Goal: Task Accomplishment & Management: Use online tool/utility

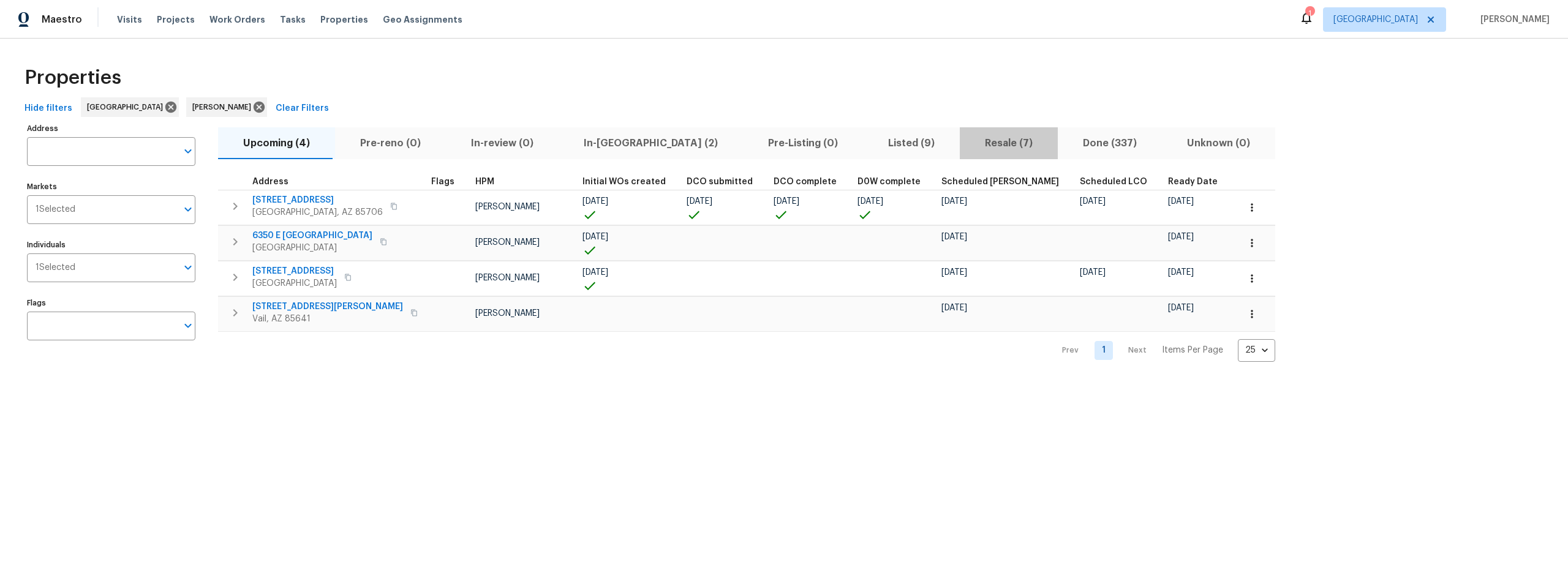
click at [967, 143] on span "Resale (7)" at bounding box center [1008, 143] width 83 height 17
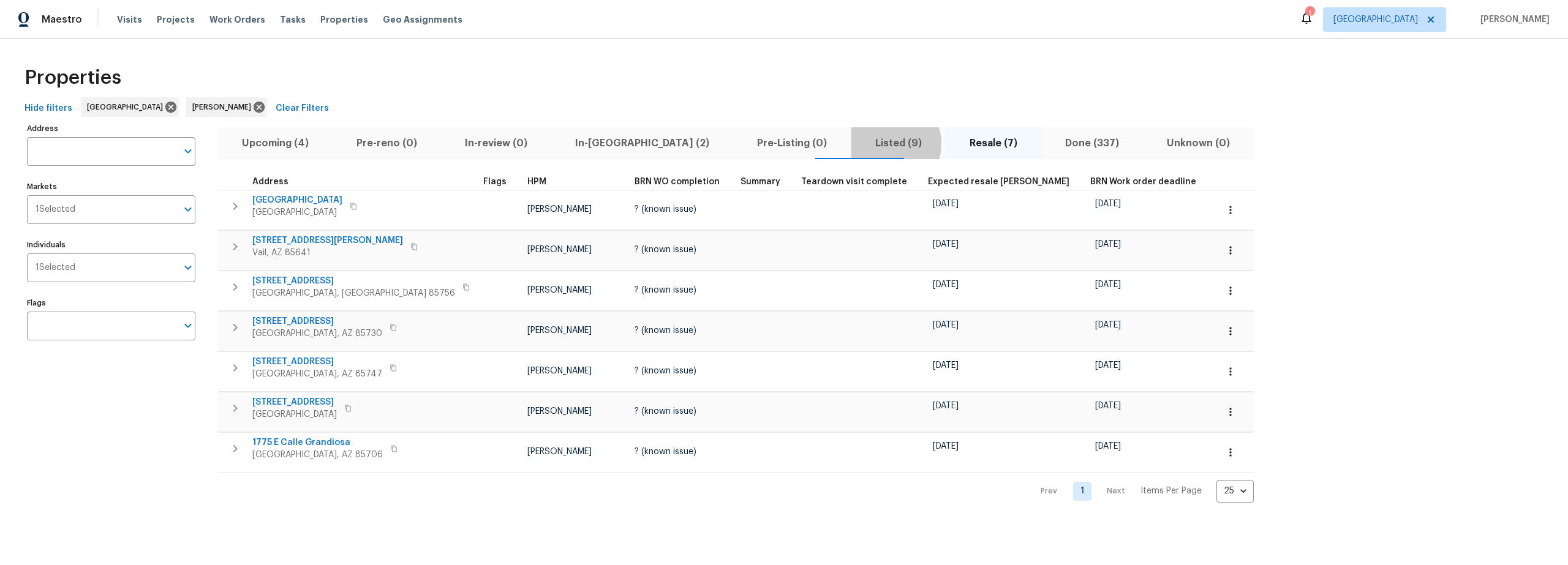
click at [859, 143] on span "Listed (9)" at bounding box center [899, 143] width 80 height 17
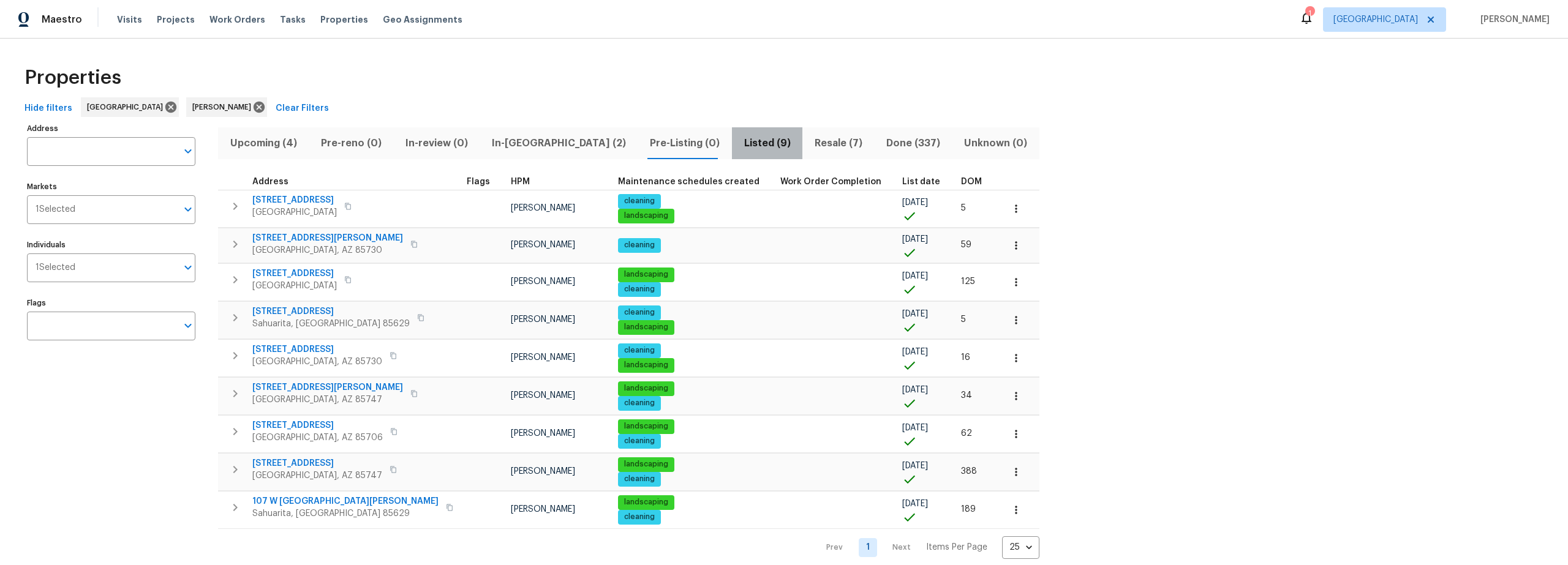
click at [739, 142] on span "Listed (9)" at bounding box center [767, 143] width 56 height 17
click at [809, 143] on span "Resale (7)" at bounding box center [838, 143] width 57 height 17
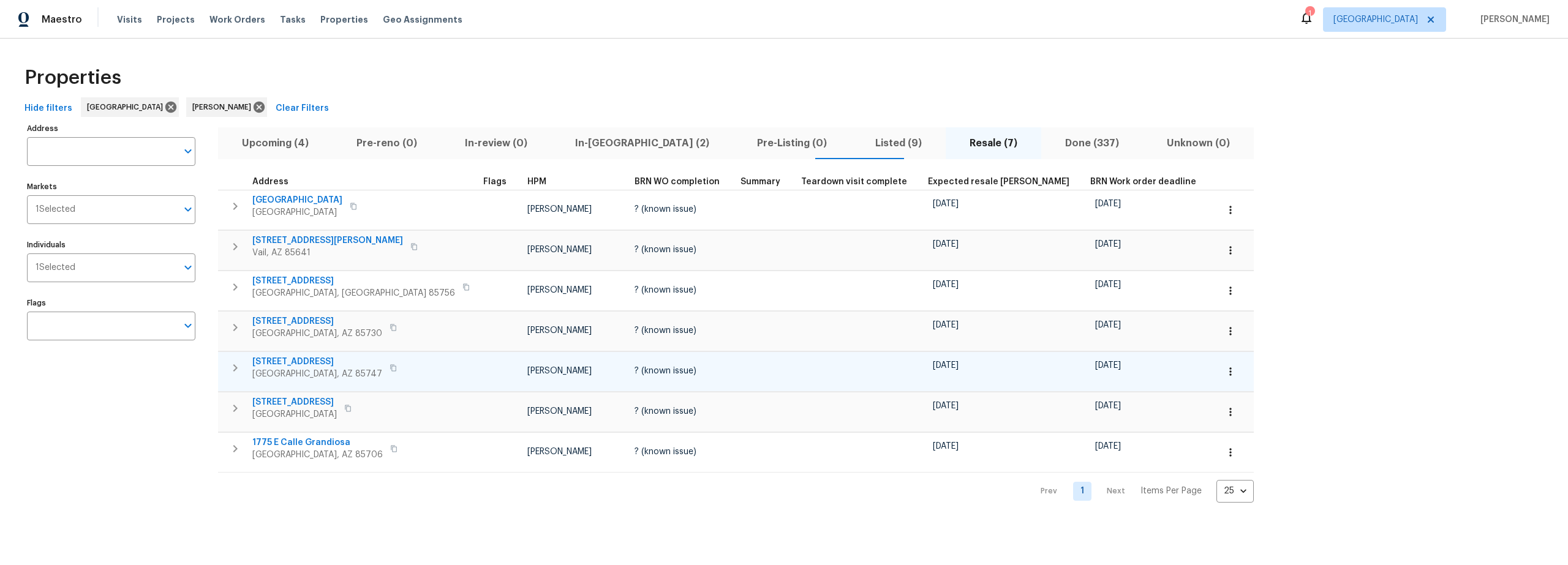
click at [1224, 371] on icon "button" at bounding box center [1230, 371] width 13 height 13
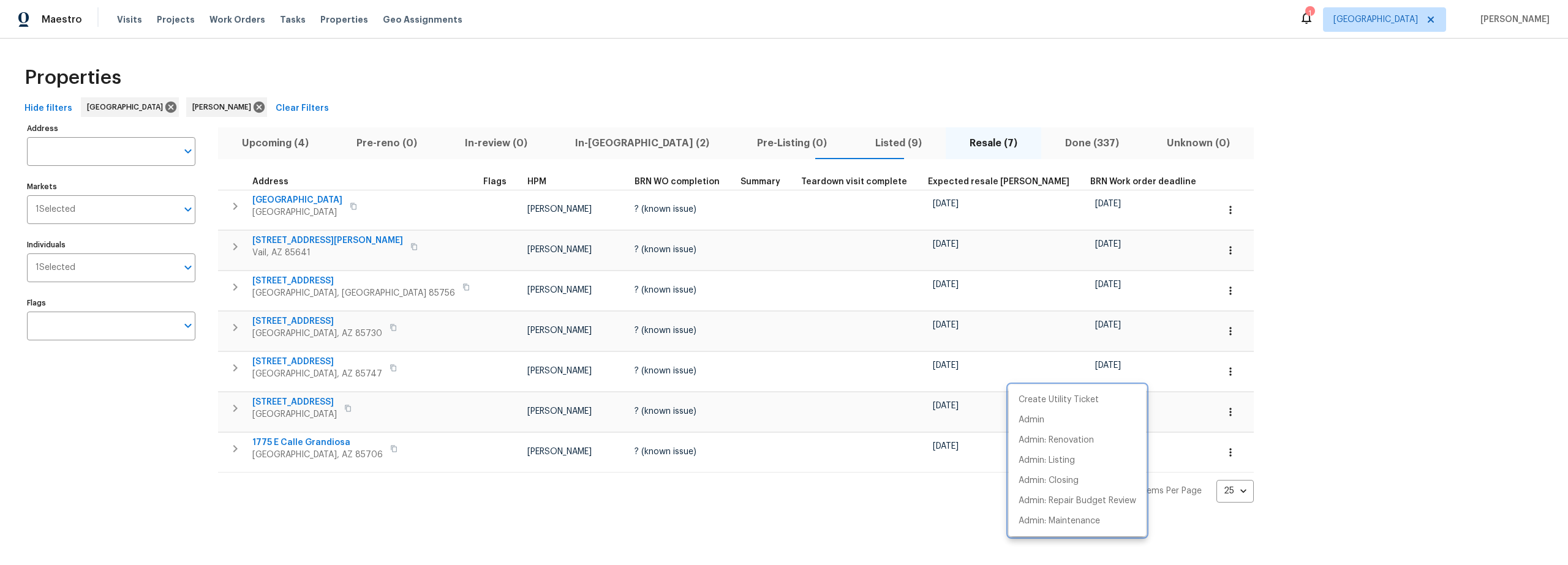
click at [233, 366] on div at bounding box center [784, 282] width 1568 height 565
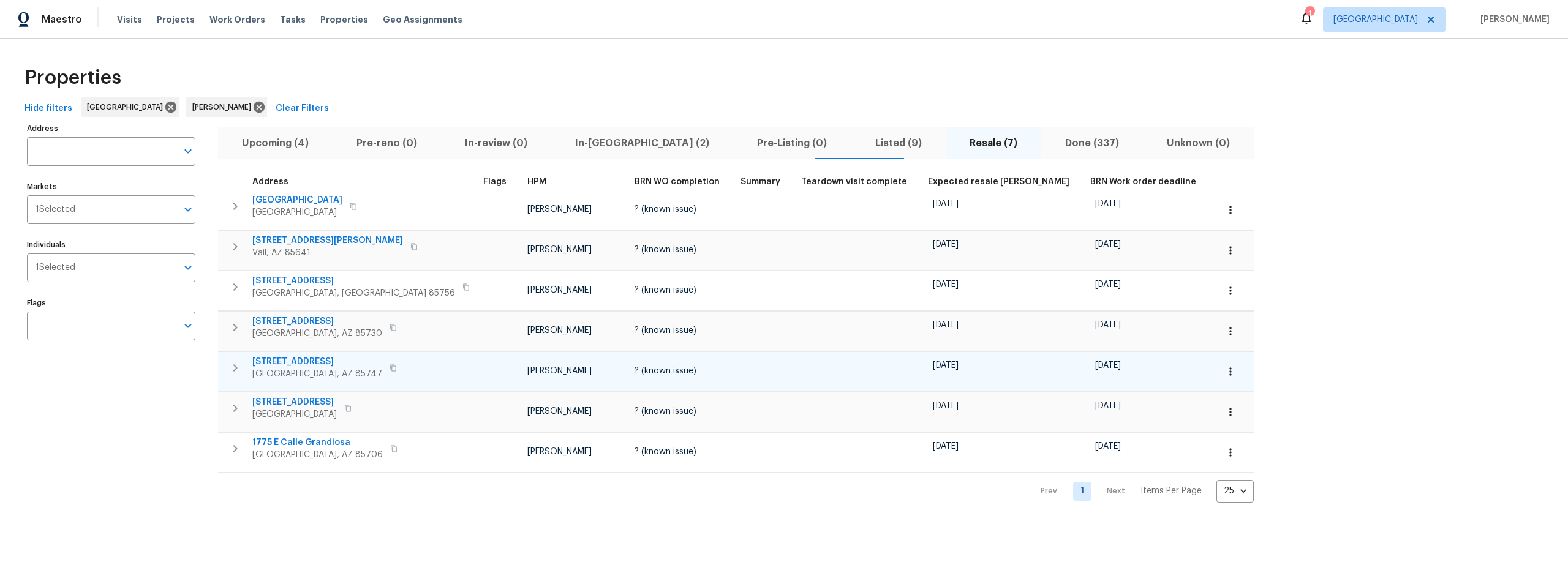
click at [234, 367] on icon "button" at bounding box center [235, 367] width 14 height 14
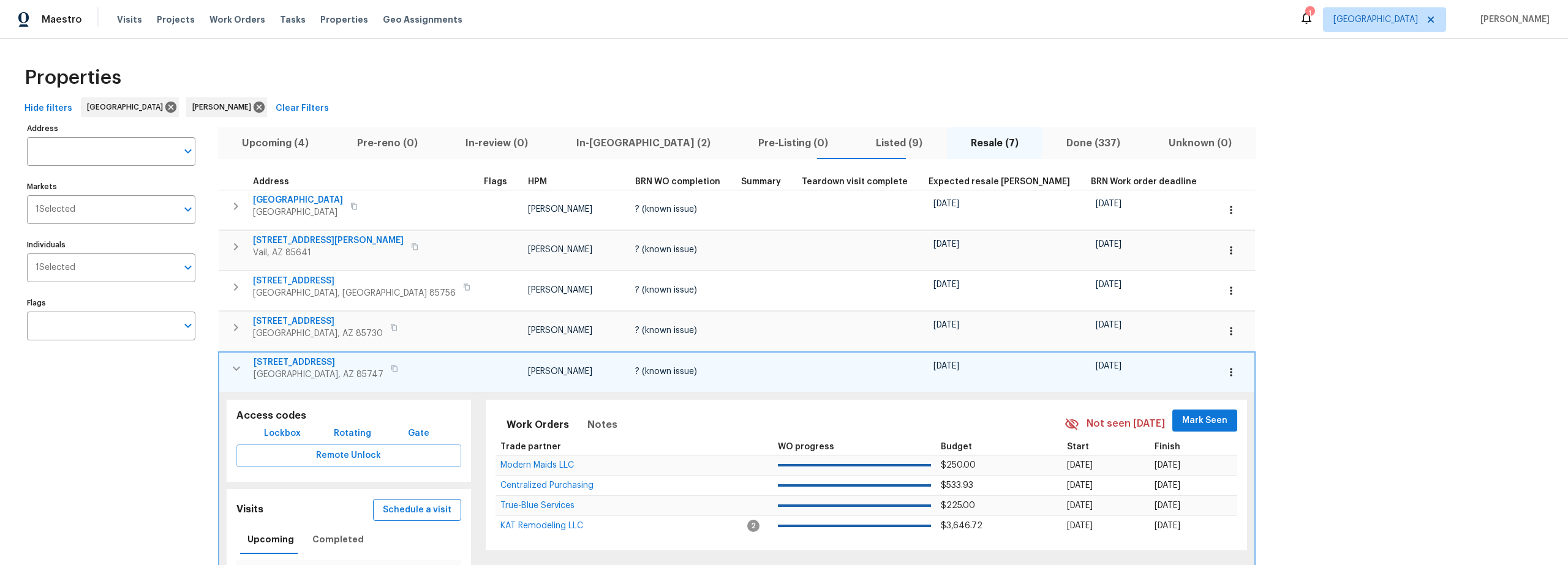
click at [406, 511] on span "Schedule a visit" at bounding box center [417, 510] width 68 height 15
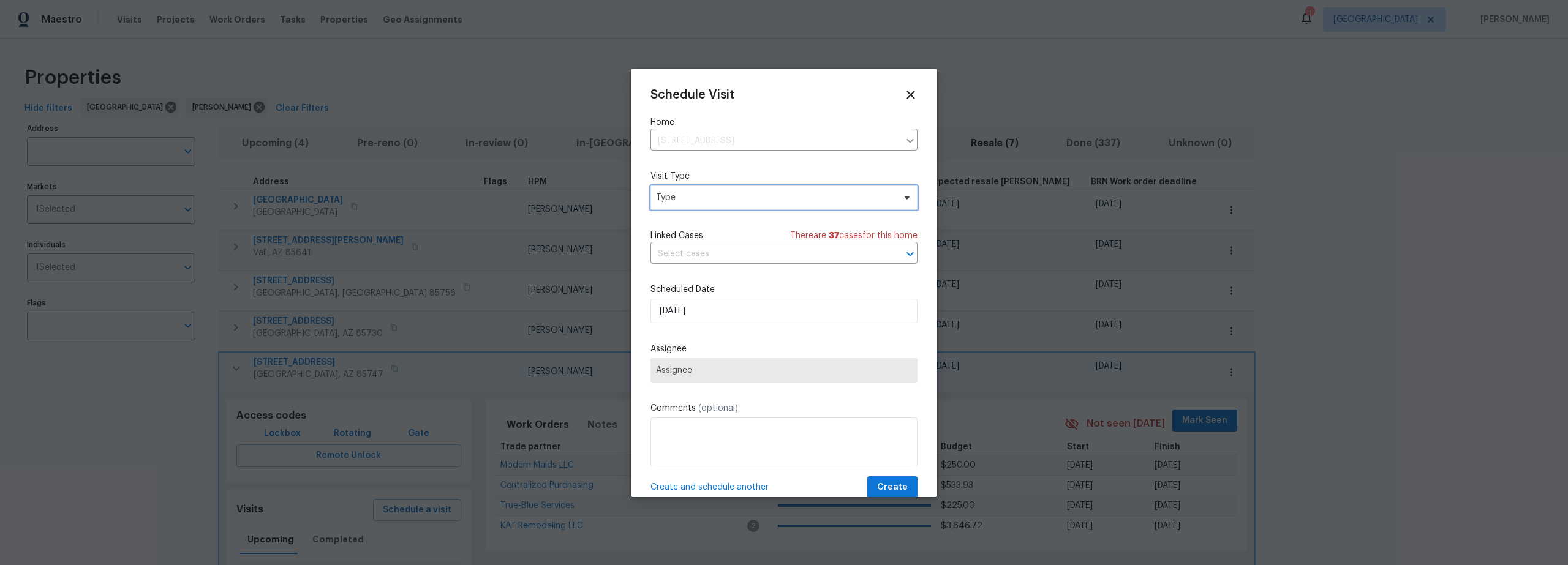
click at [705, 206] on span "Type" at bounding box center [783, 197] width 267 height 24
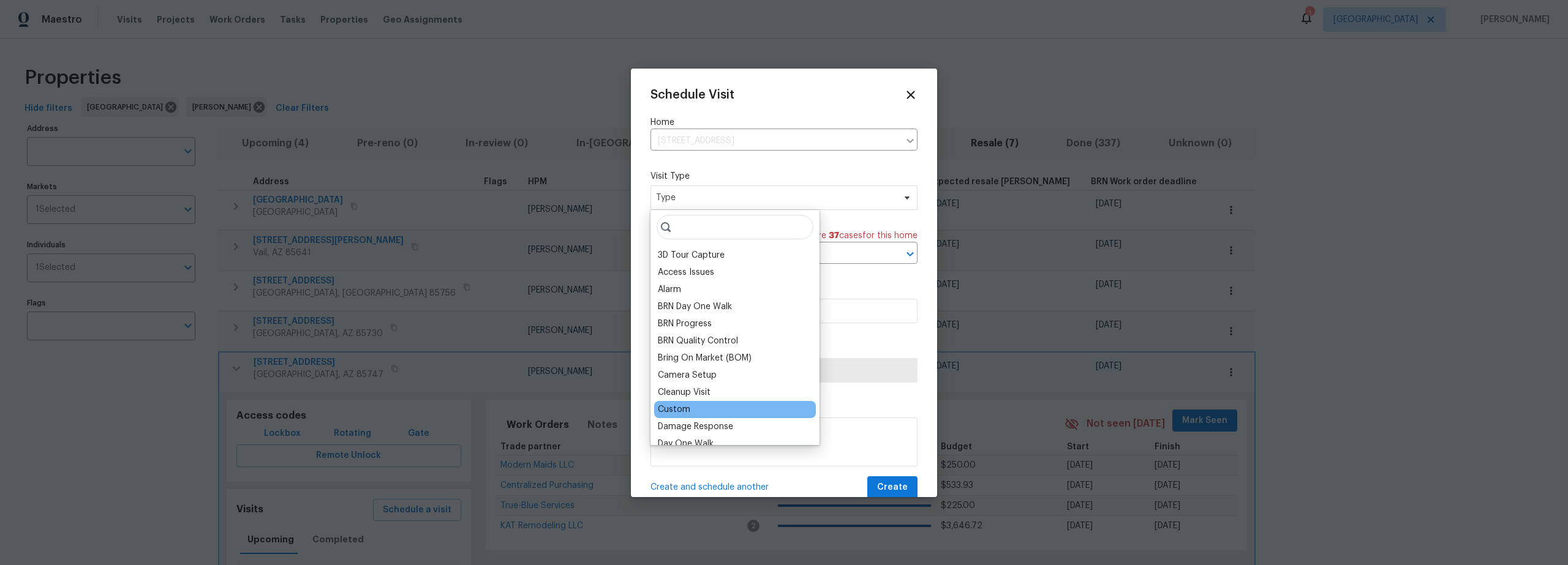
click at [696, 412] on div "Custom" at bounding box center [735, 409] width 162 height 17
click at [680, 411] on div "Custom" at bounding box center [674, 409] width 33 height 13
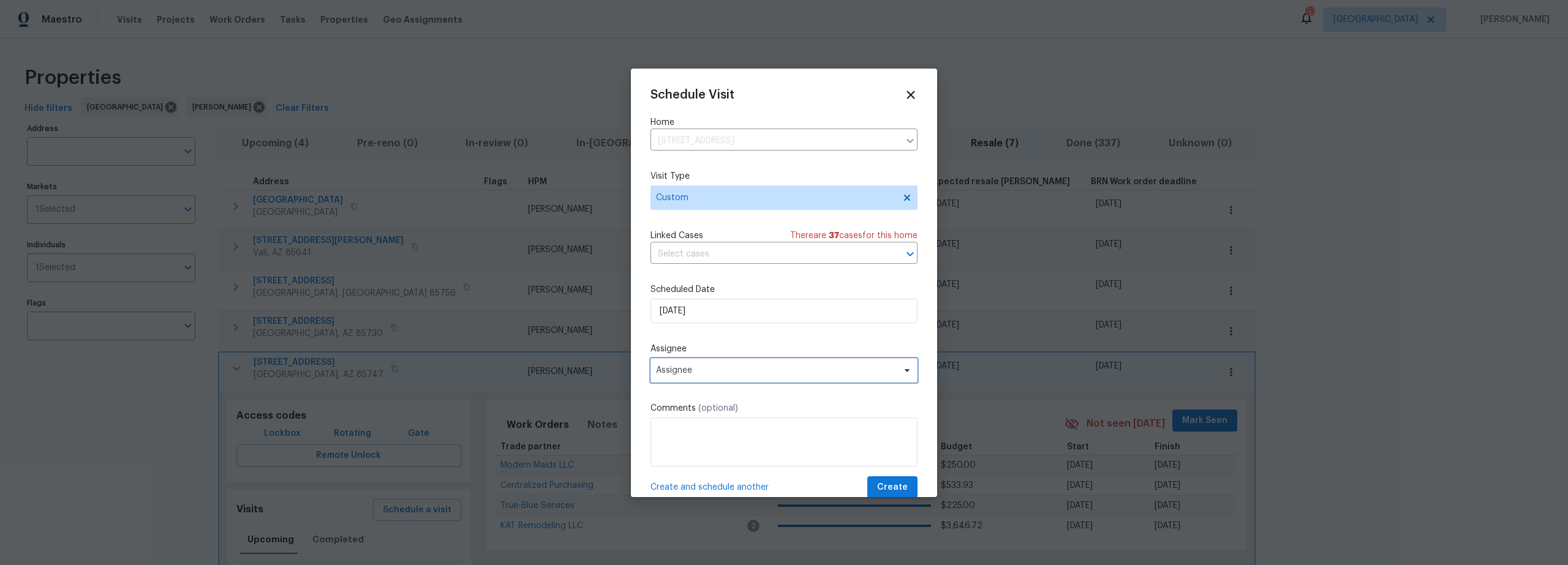
click at [705, 365] on span "Assignee" at bounding box center [783, 370] width 267 height 24
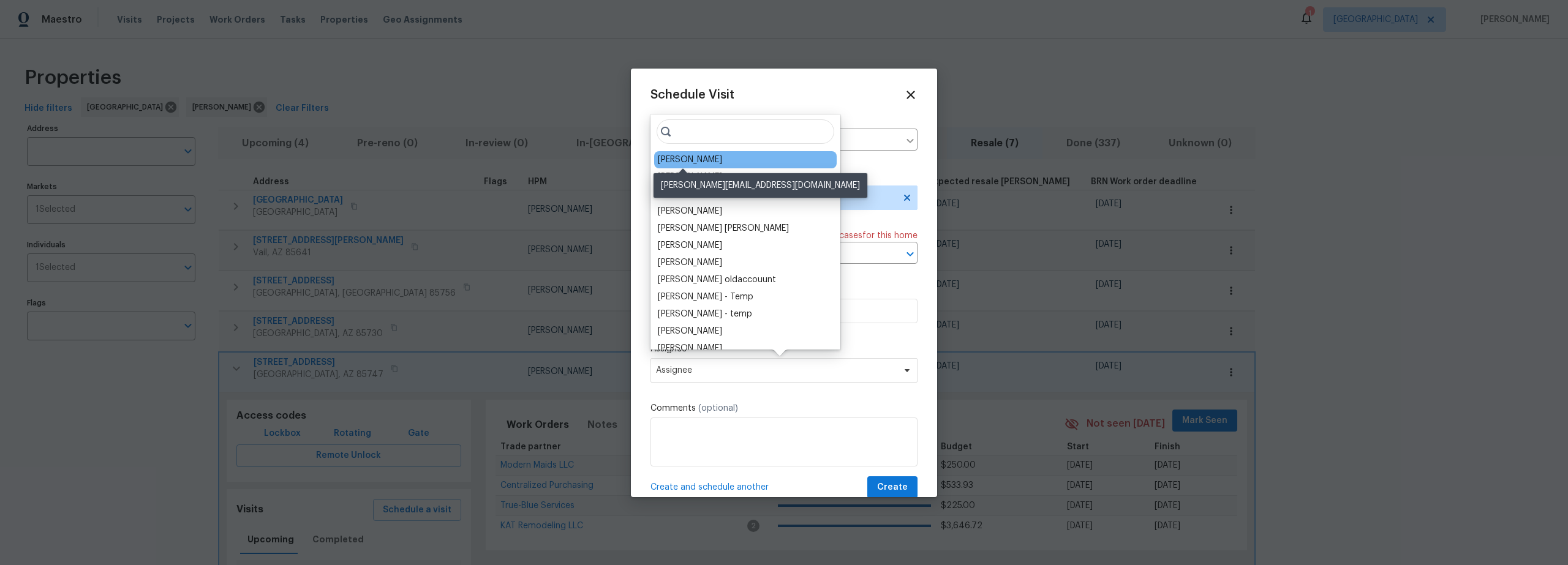
click at [684, 161] on div "[PERSON_NAME]" at bounding box center [690, 160] width 64 height 13
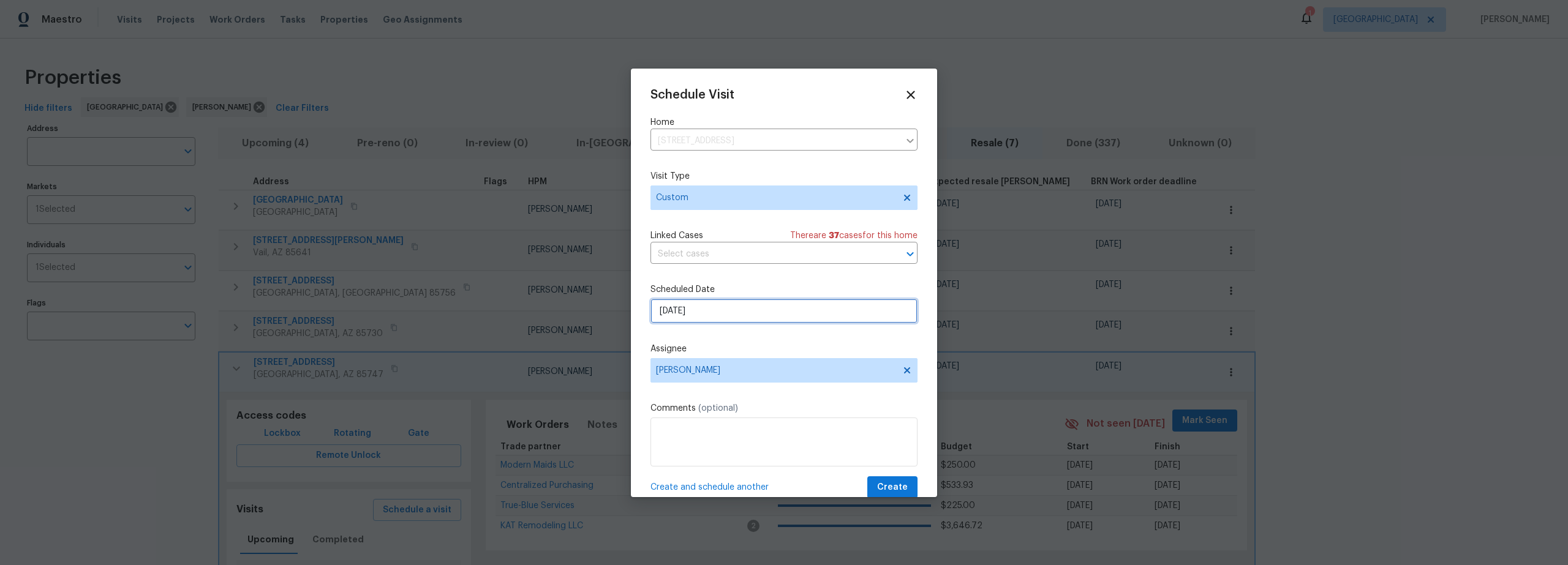
click at [709, 307] on input "[DATE]" at bounding box center [783, 311] width 267 height 24
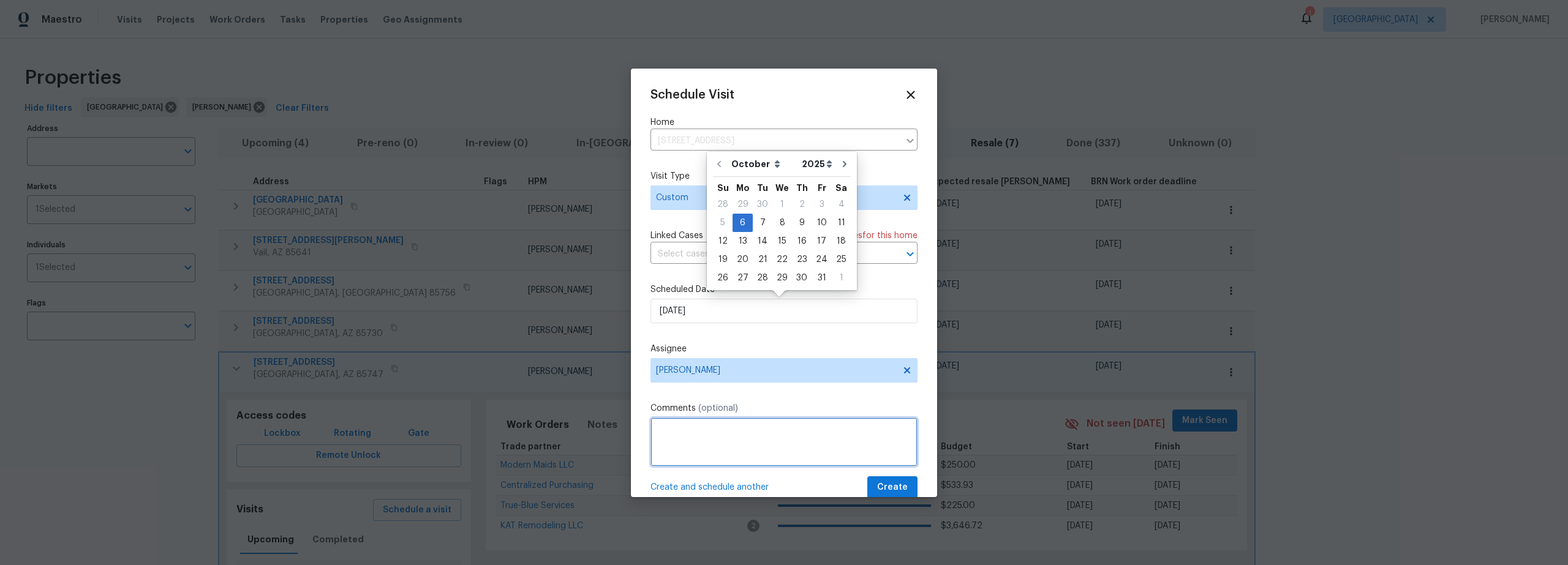
click at [746, 448] on textarea at bounding box center [783, 442] width 267 height 49
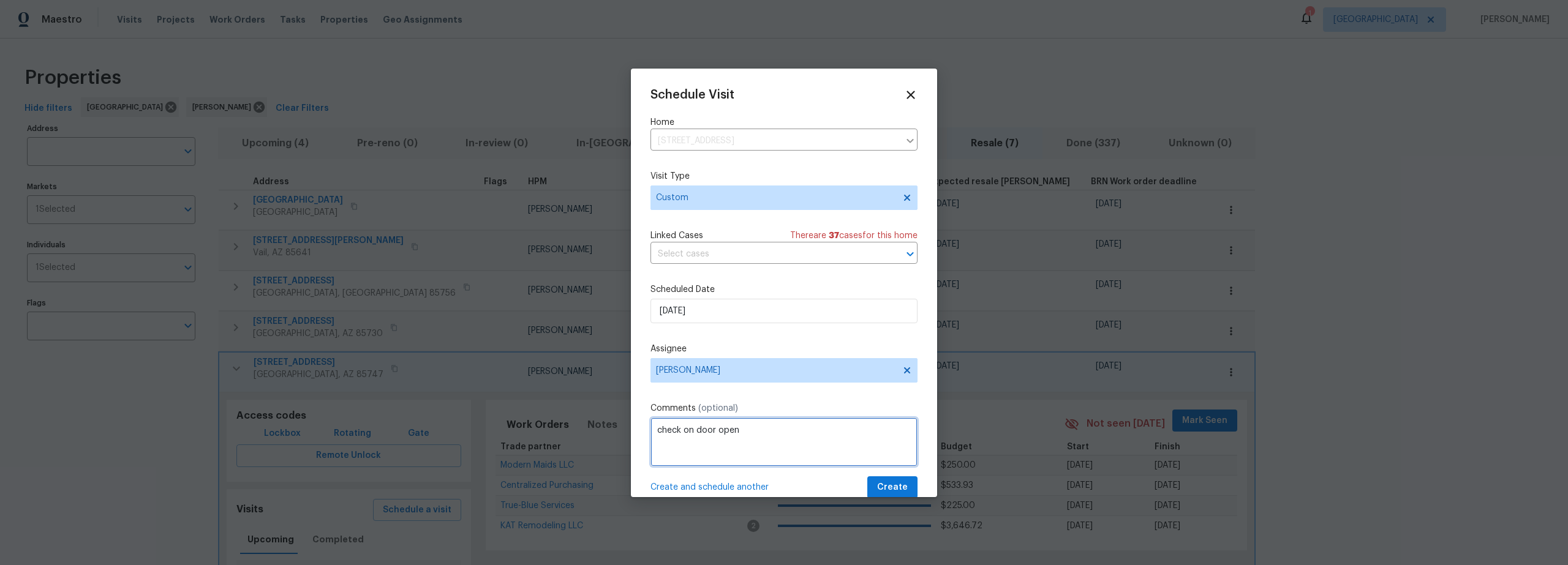
type textarea "check on door open"
click at [884, 482] on span "Create" at bounding box center [892, 488] width 30 height 15
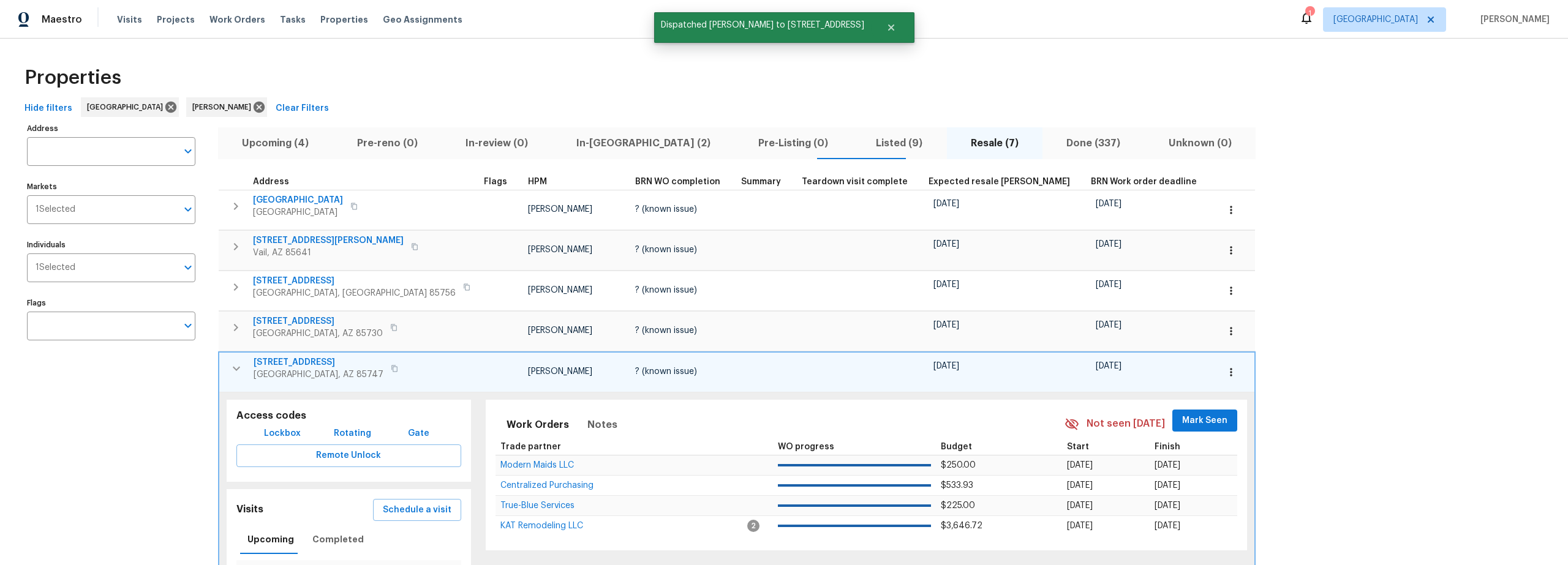
click at [591, 87] on div "Properties" at bounding box center [783, 77] width 1528 height 40
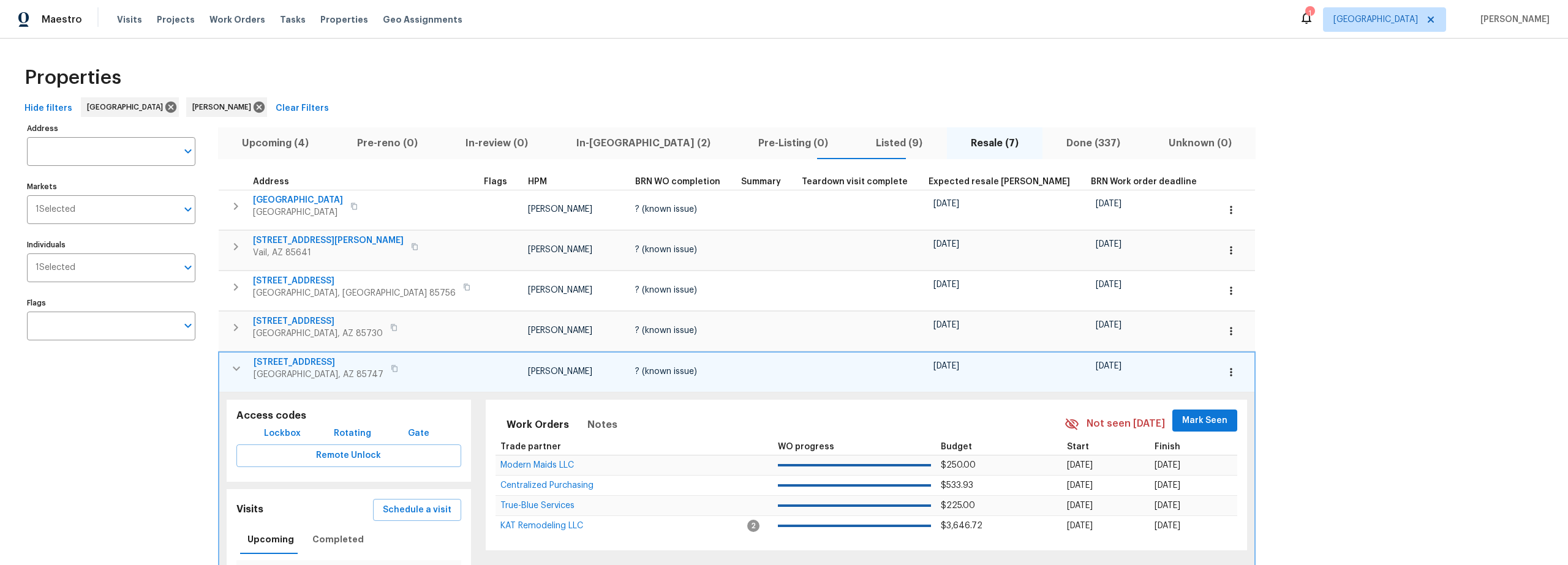
click at [859, 142] on span "Listed (9)" at bounding box center [899, 143] width 80 height 17
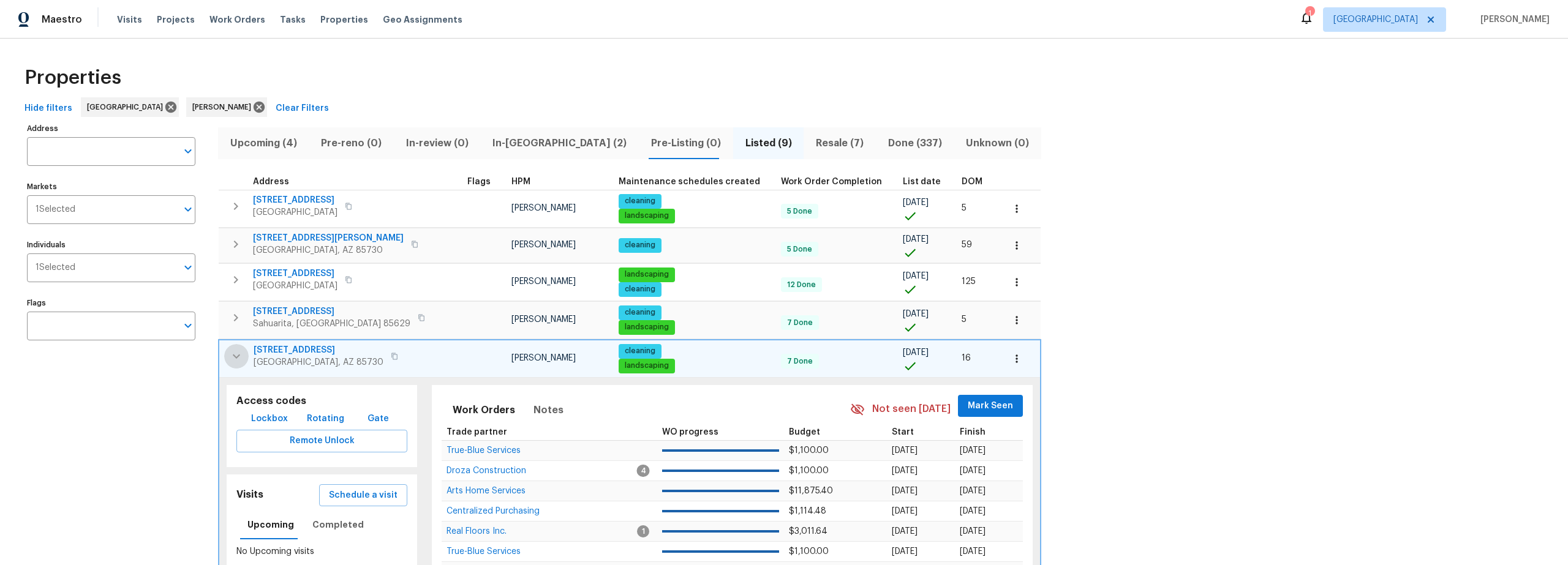
click at [232, 364] on button "button" at bounding box center [236, 356] width 24 height 24
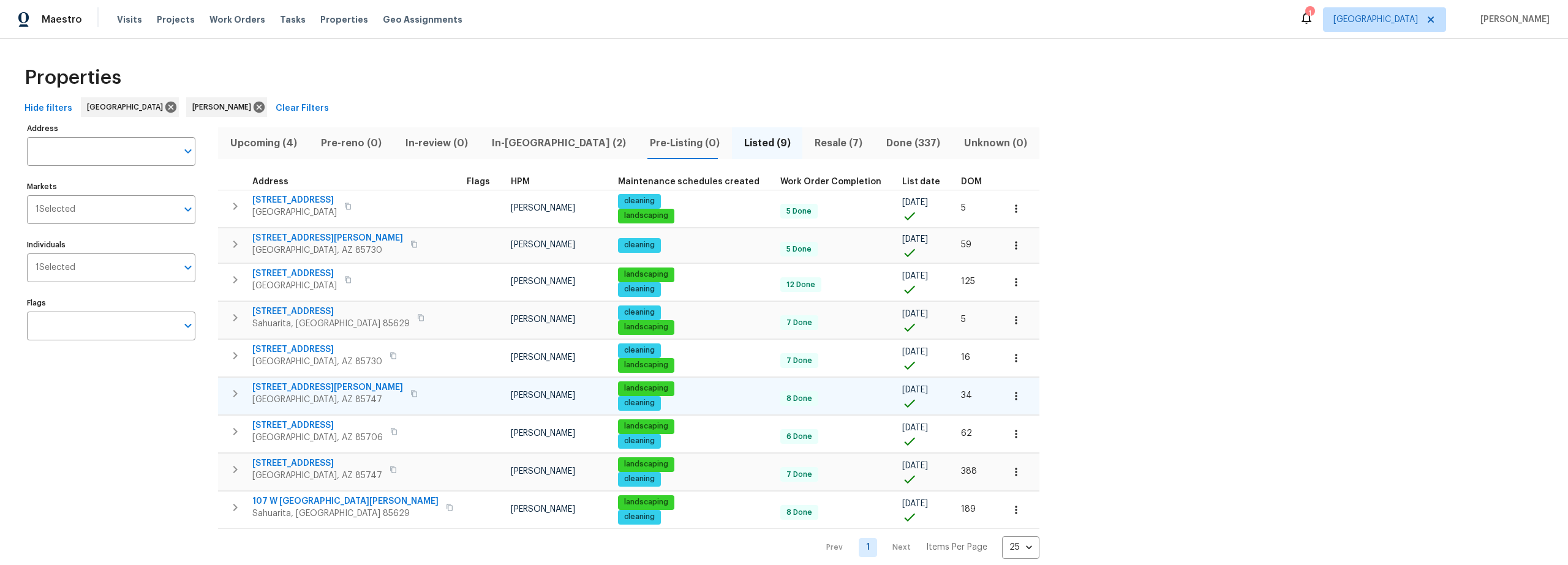
scroll to position [3, 0]
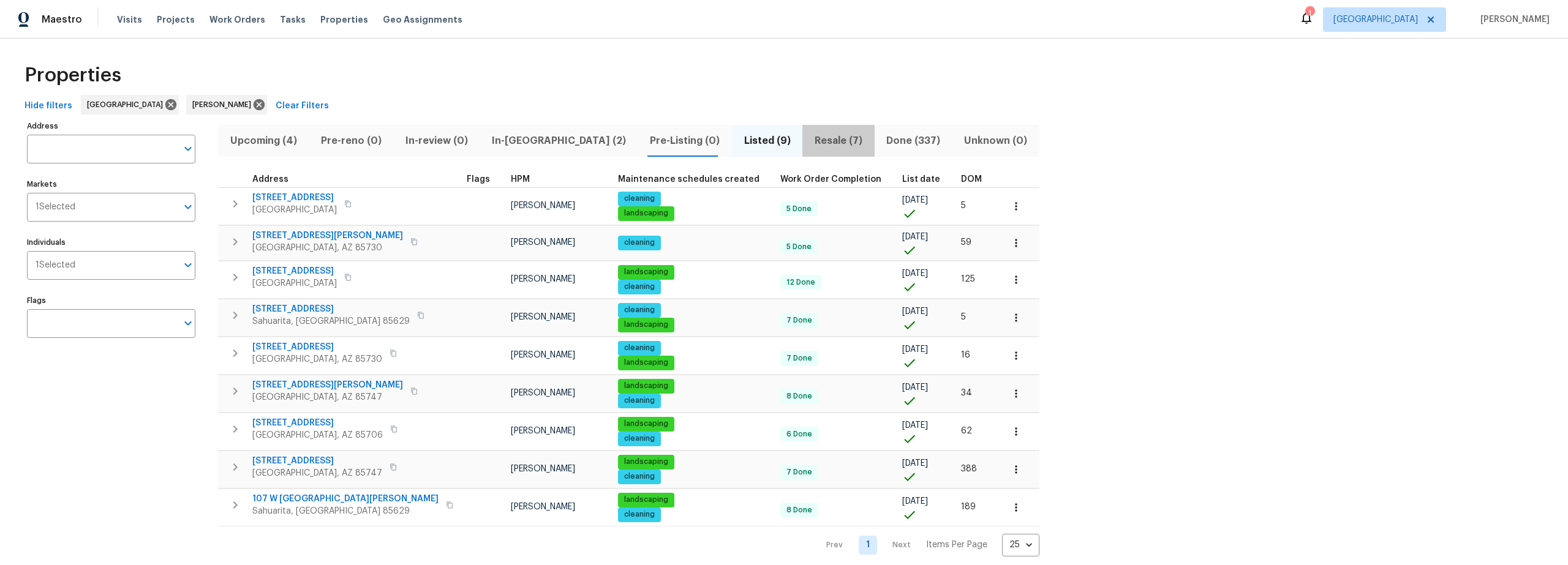
click at [809, 142] on span "Resale (7)" at bounding box center [838, 141] width 57 height 17
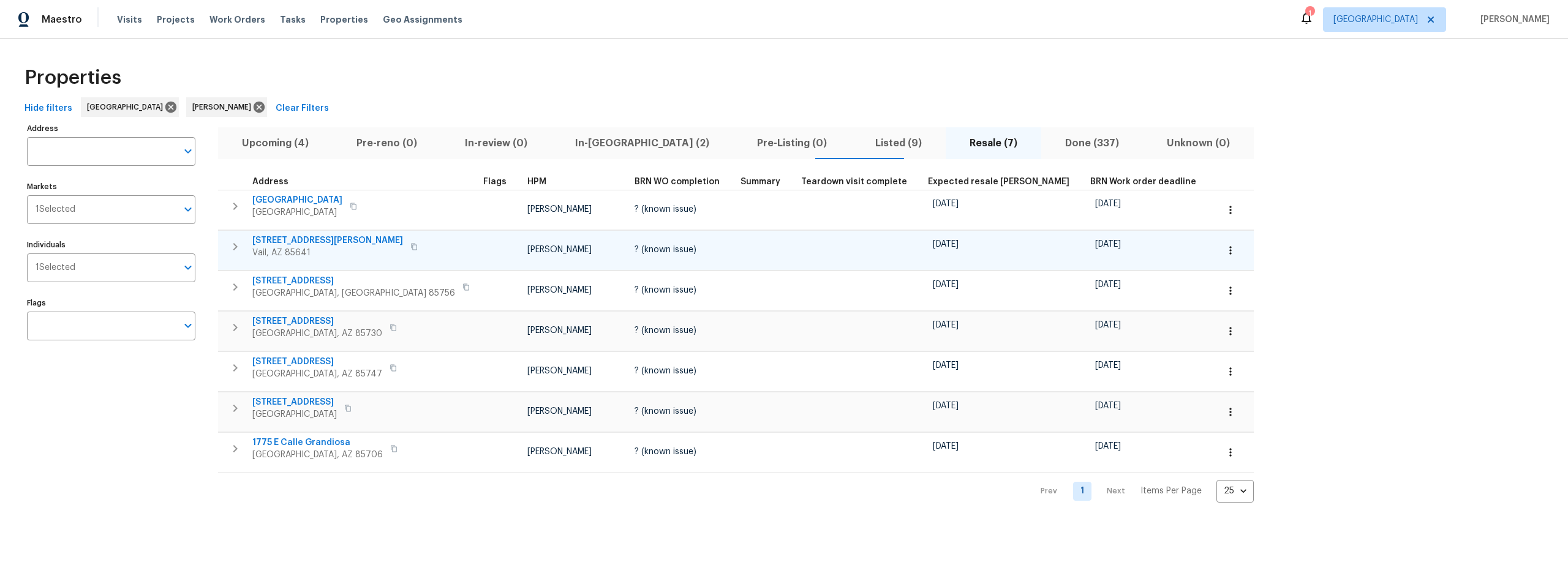
click at [1224, 253] on icon "button" at bounding box center [1230, 250] width 13 height 13
click at [1031, 298] on p "Admin" at bounding box center [1031, 299] width 26 height 13
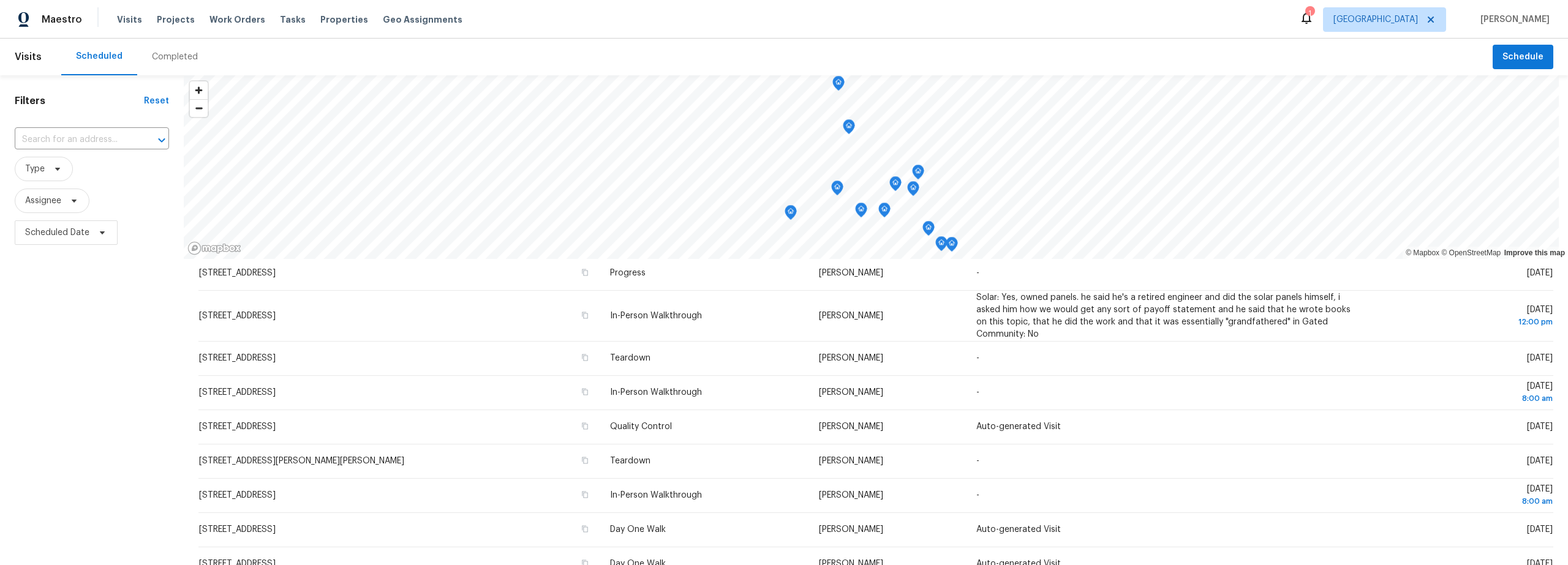
scroll to position [175, 0]
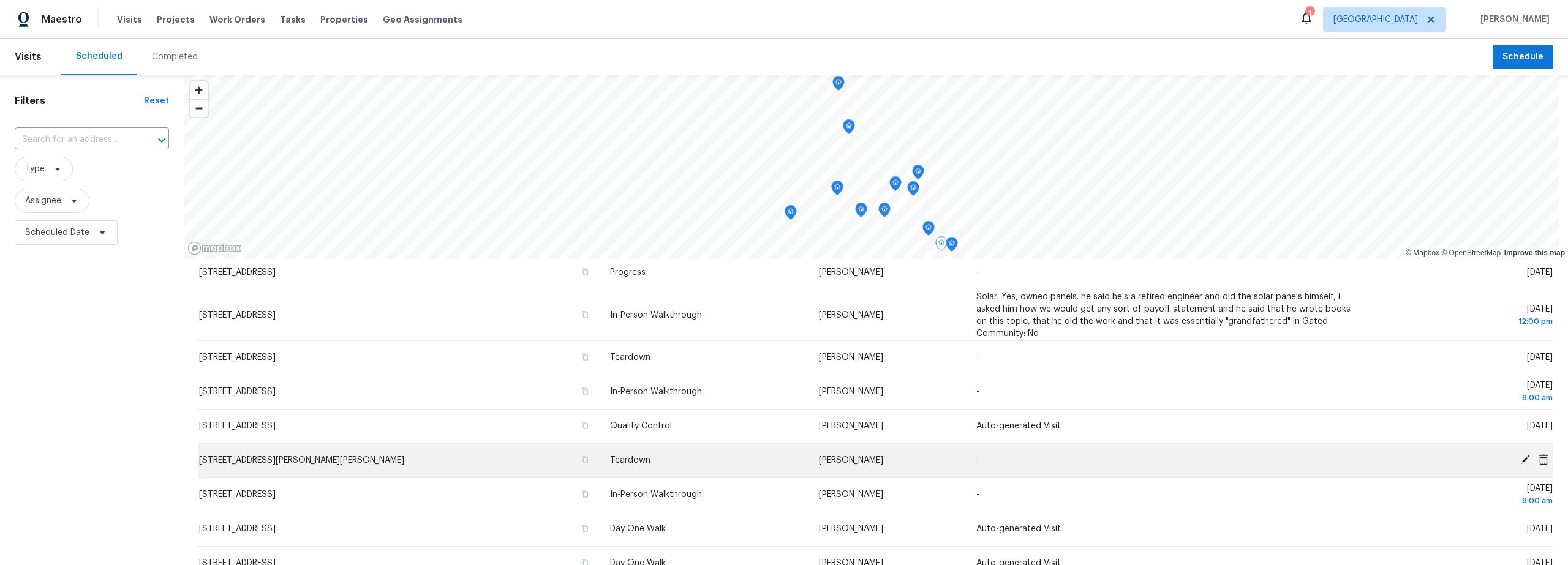
click at [1520, 461] on icon at bounding box center [1525, 460] width 10 height 10
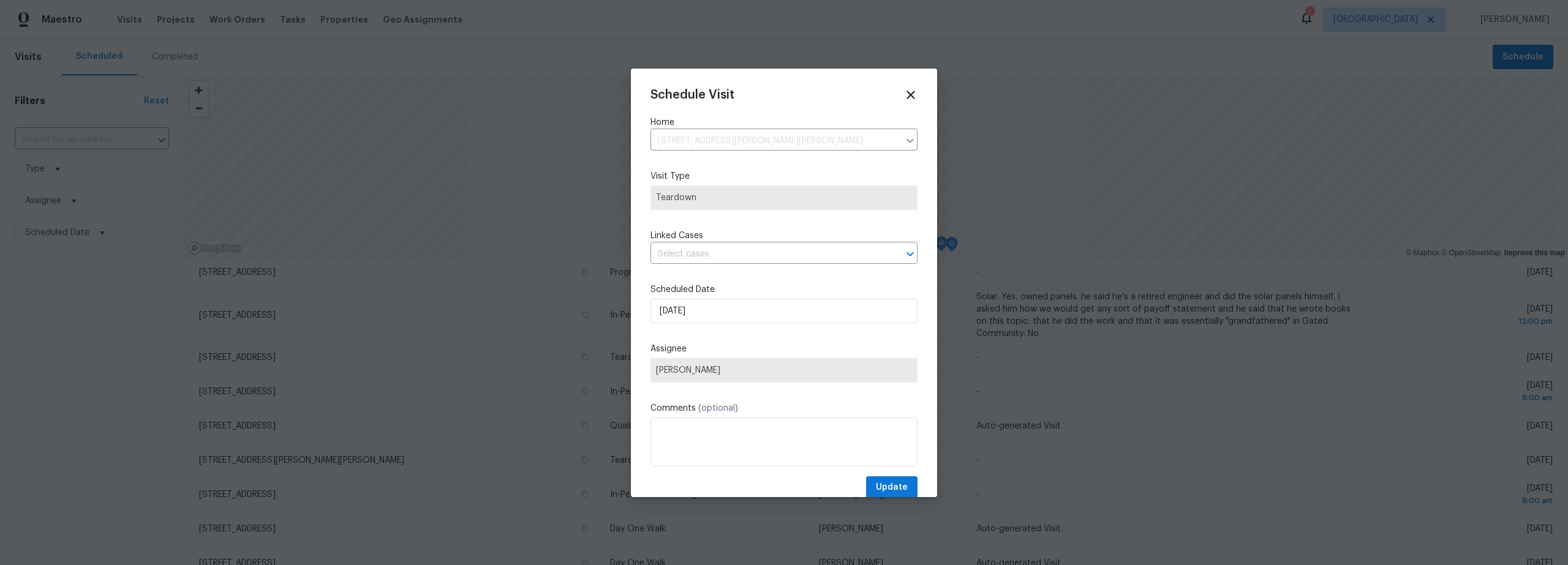
click at [711, 343] on label "Assignee" at bounding box center [783, 349] width 267 height 13
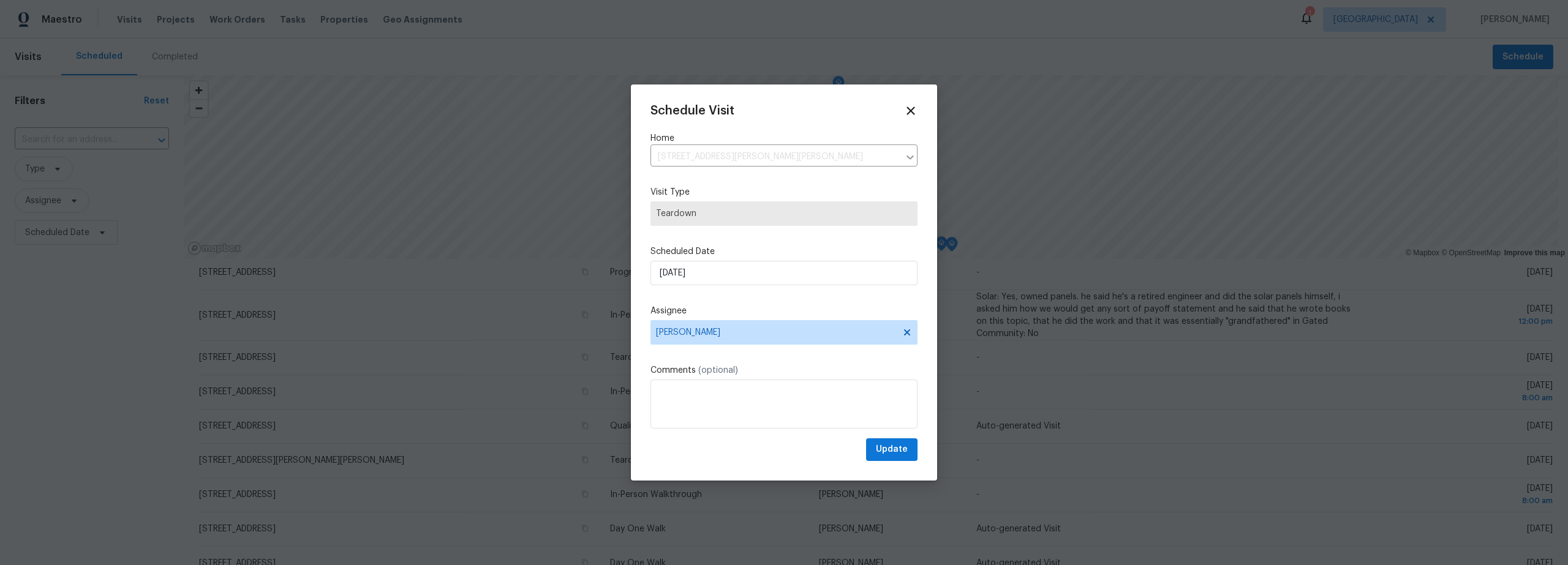
click at [711, 258] on label "Scheduled Date" at bounding box center [783, 252] width 267 height 13
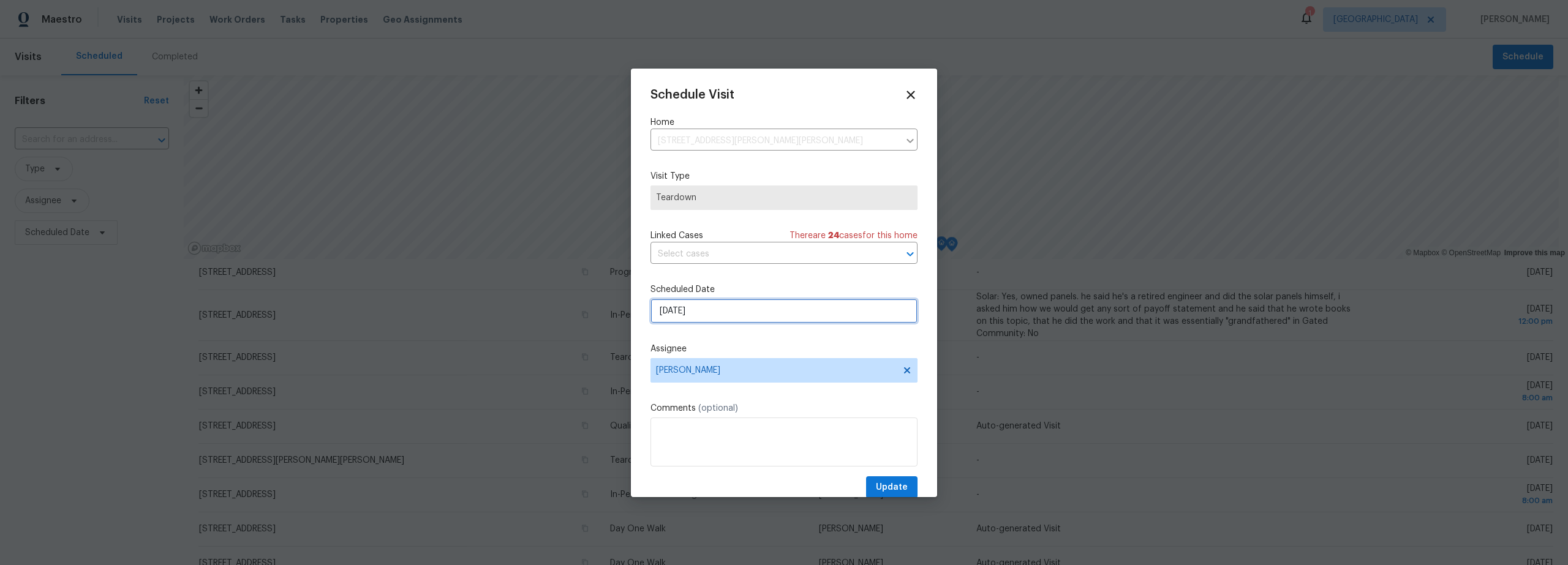
click at [713, 321] on input "[DATE]" at bounding box center [783, 311] width 267 height 24
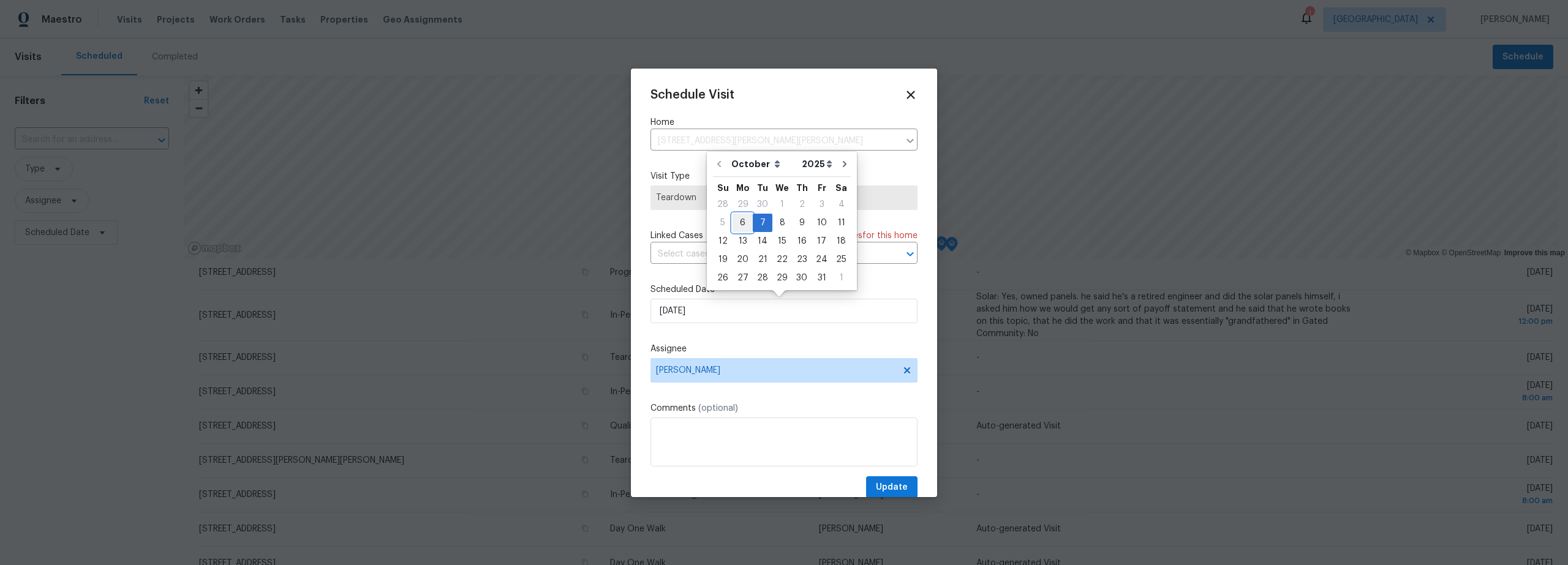
click at [736, 224] on div "6" at bounding box center [743, 223] width 20 height 17
type input "[DATE]"
click at [747, 318] on input "[DATE]" at bounding box center [783, 311] width 267 height 24
click at [781, 337] on div "Schedule Visit Home [STREET_ADDRESS][PERSON_NAME][PERSON_NAME] ​ Visit Type Tea…" at bounding box center [783, 294] width 267 height 411
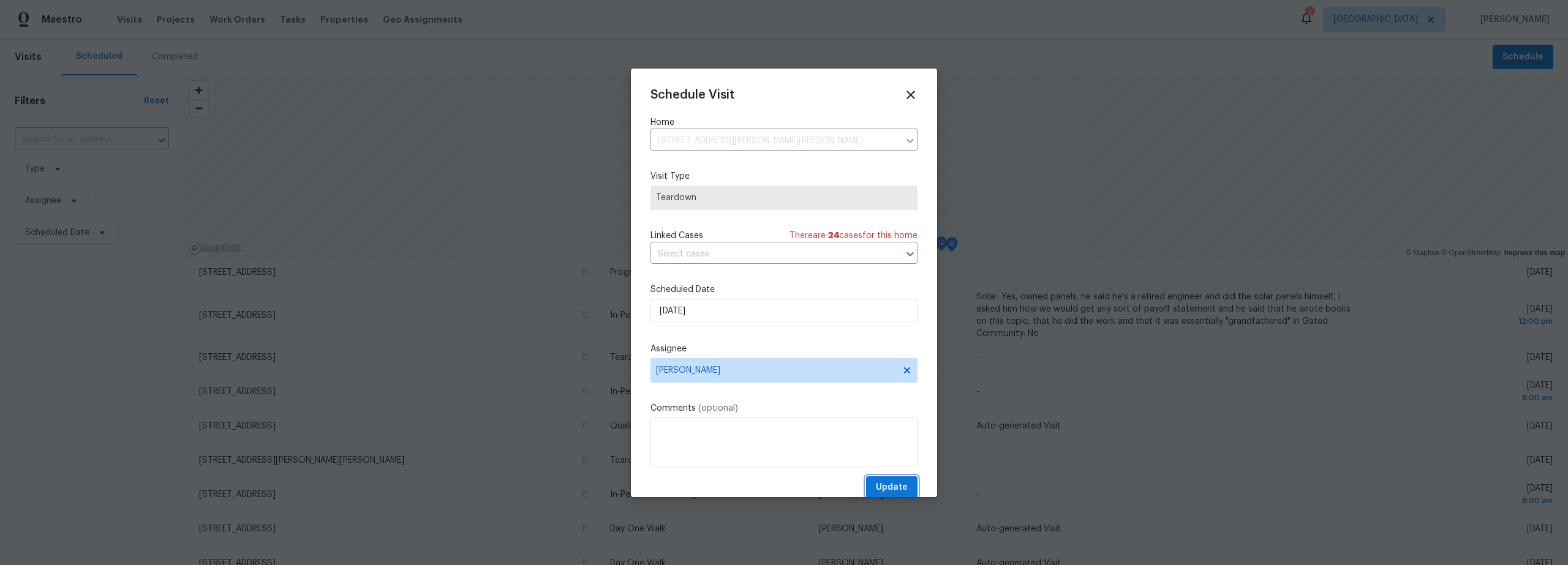
click at [883, 484] on span "Update" at bounding box center [892, 488] width 32 height 15
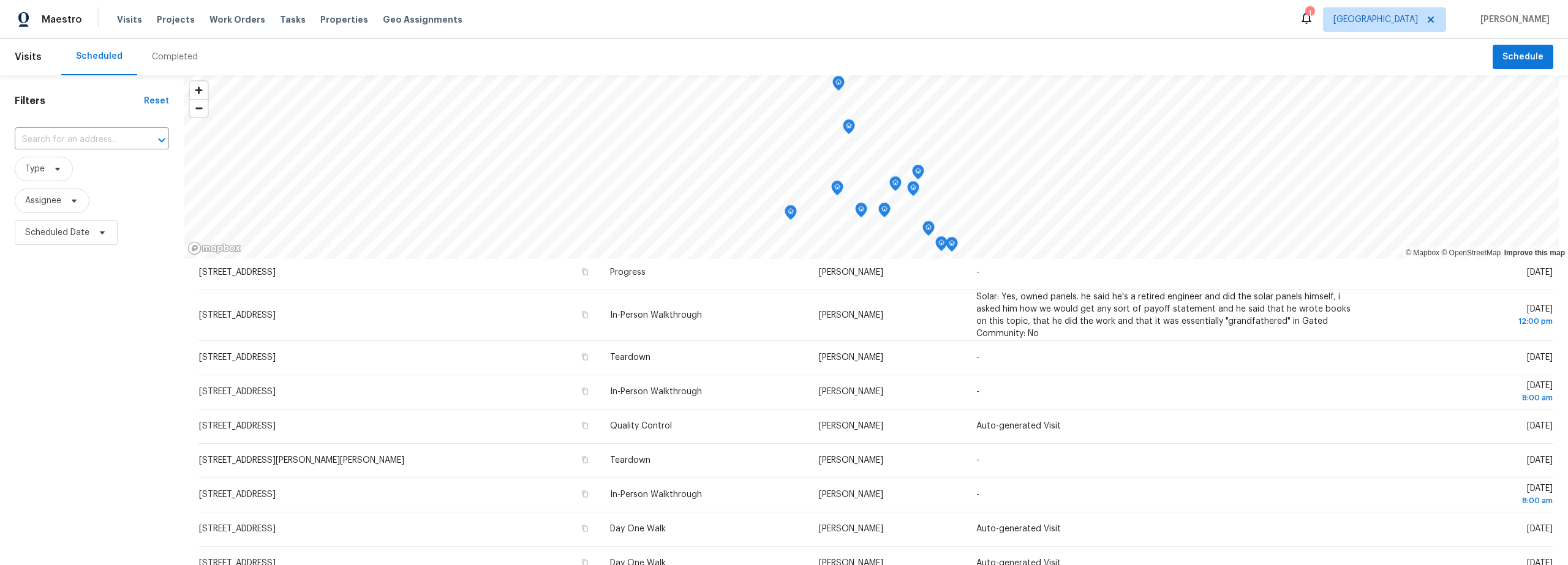
scroll to position [210, 0]
